Goal: Navigation & Orientation: Find specific page/section

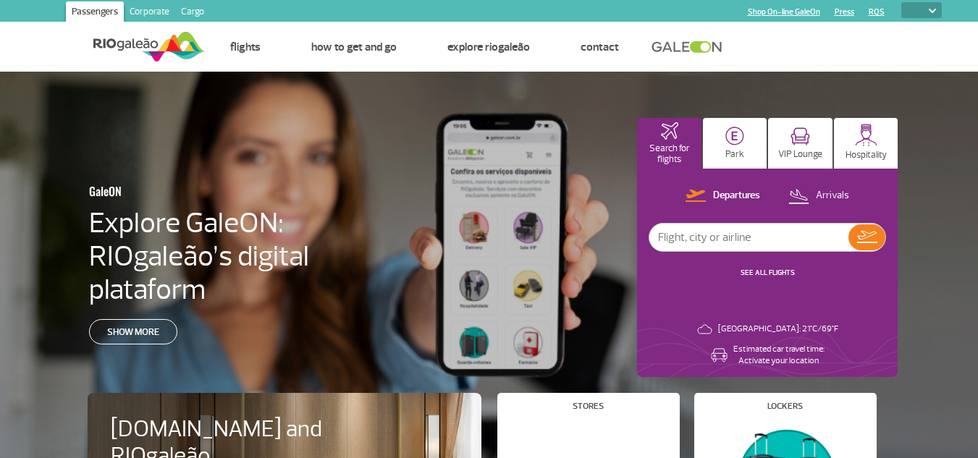
click at [696, 46] on link at bounding box center [691, 47] width 78 height 13
click at [936, 7] on select "PT ENG ESP" at bounding box center [921, 10] width 41 height 16
select select "en"
click at [901, 2] on select "PT ENG ESP" at bounding box center [921, 10] width 41 height 16
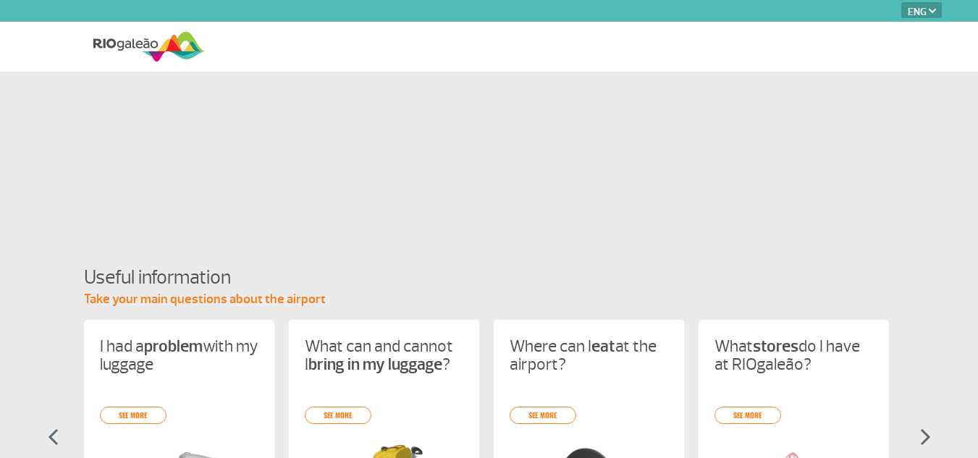
select select "en"
